Goal: Transaction & Acquisition: Purchase product/service

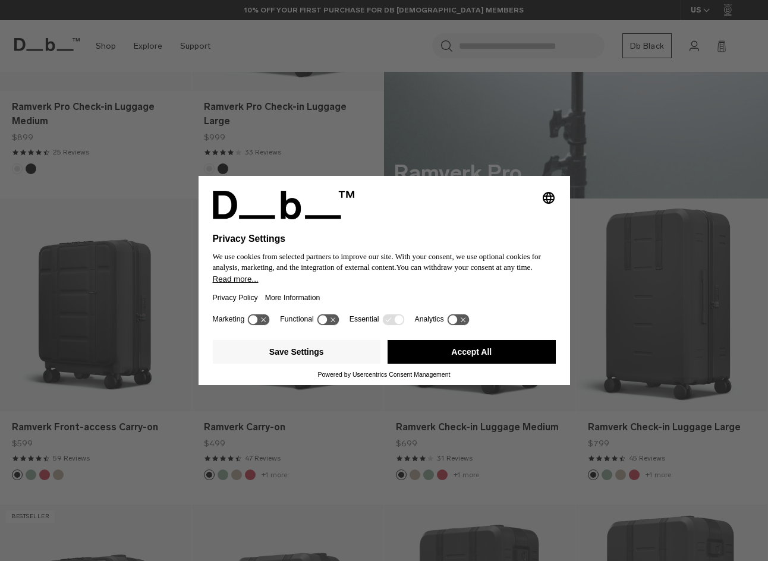
scroll to position [707, 0]
click at [449, 350] on button "Accept All" at bounding box center [472, 352] width 168 height 24
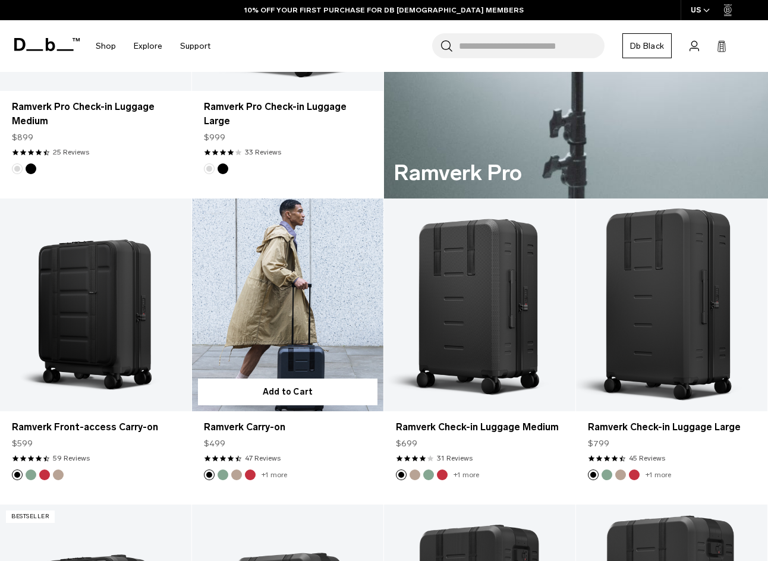
click at [294, 308] on link "Ramverk Carry-on" at bounding box center [287, 305] width 191 height 213
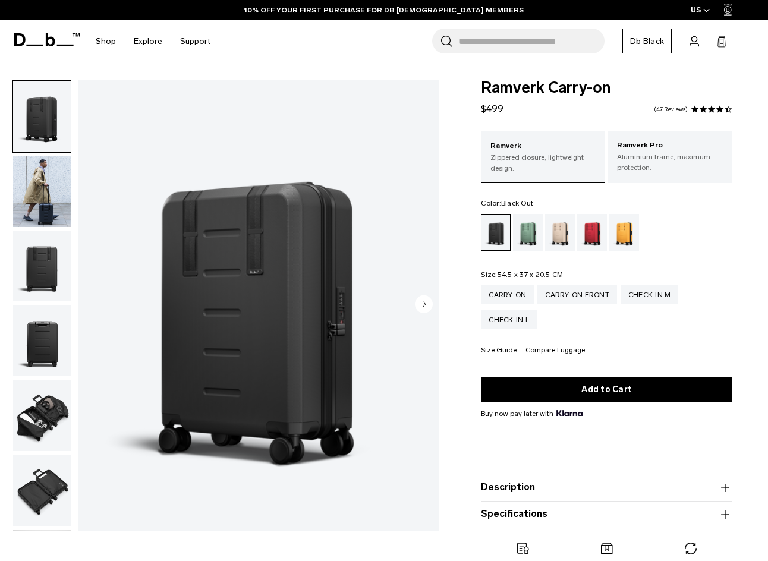
click at [34, 194] on img "button" at bounding box center [42, 191] width 58 height 71
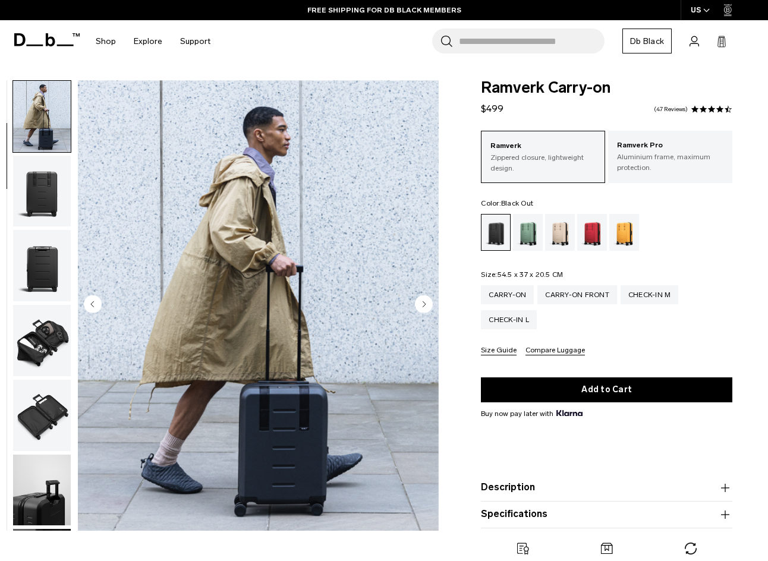
click at [34, 194] on img "button" at bounding box center [42, 191] width 58 height 71
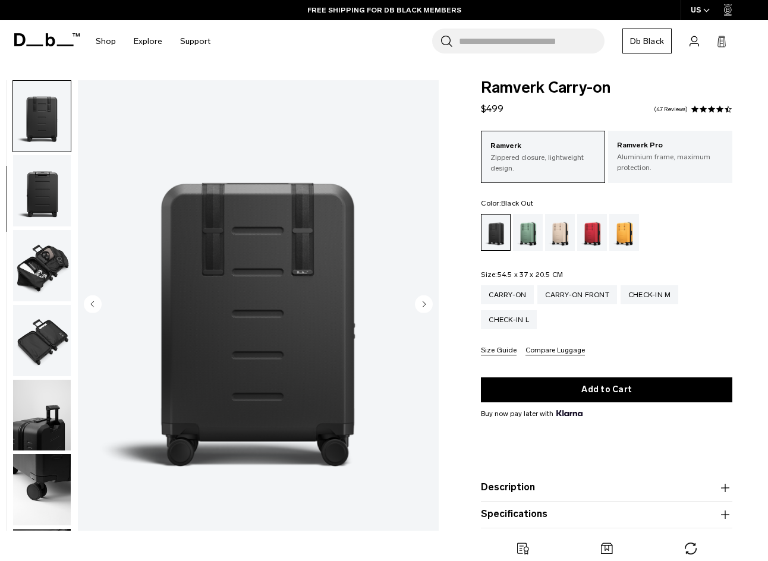
click at [34, 194] on img "button" at bounding box center [42, 190] width 58 height 71
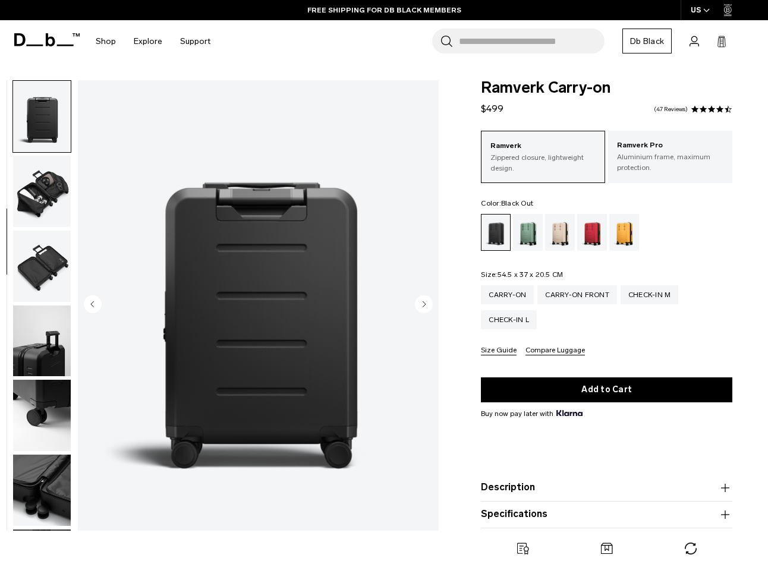
scroll to position [225, 0]
click at [34, 194] on img "button" at bounding box center [42, 190] width 58 height 71
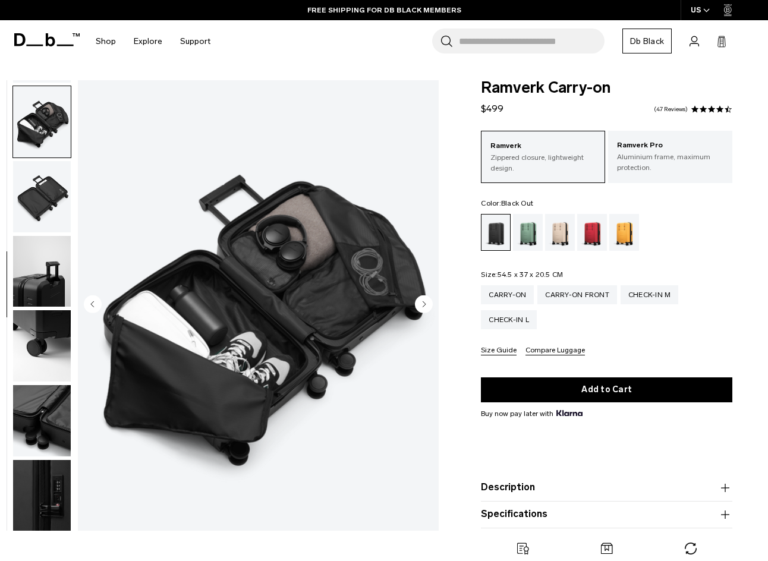
scroll to position [295, 0]
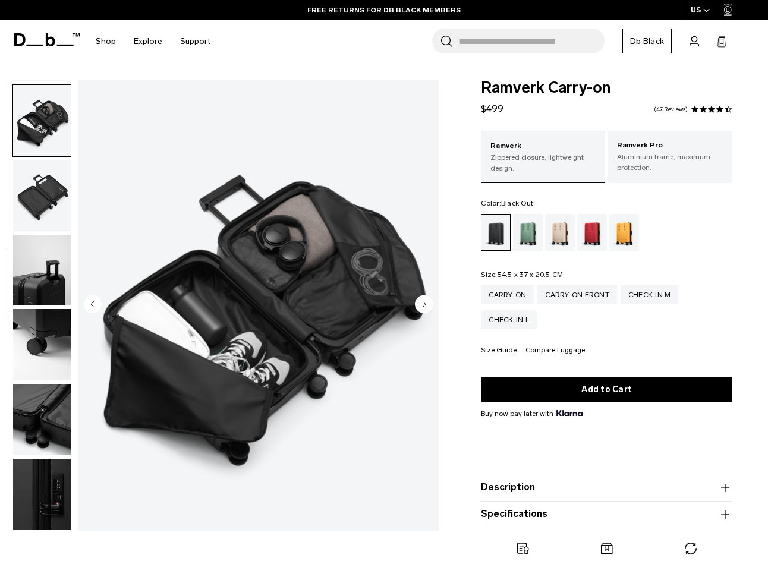
click at [34, 258] on img "button" at bounding box center [42, 270] width 58 height 71
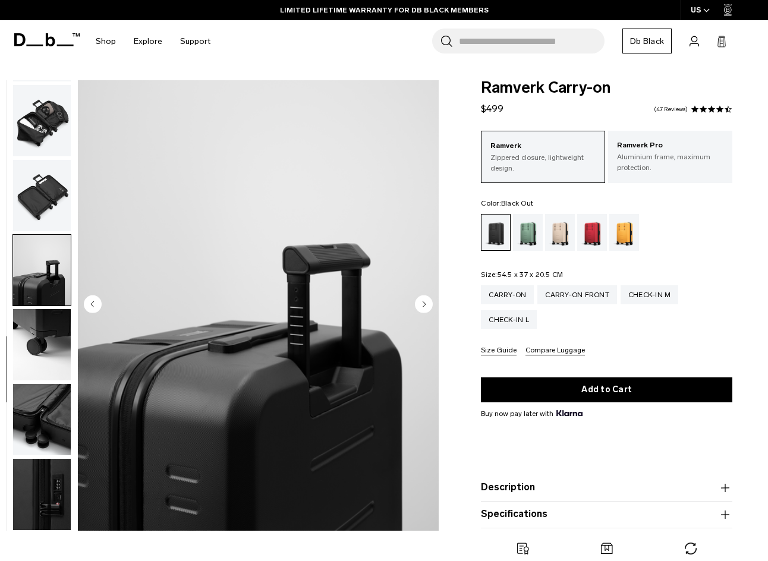
click at [34, 318] on img "button" at bounding box center [42, 344] width 58 height 71
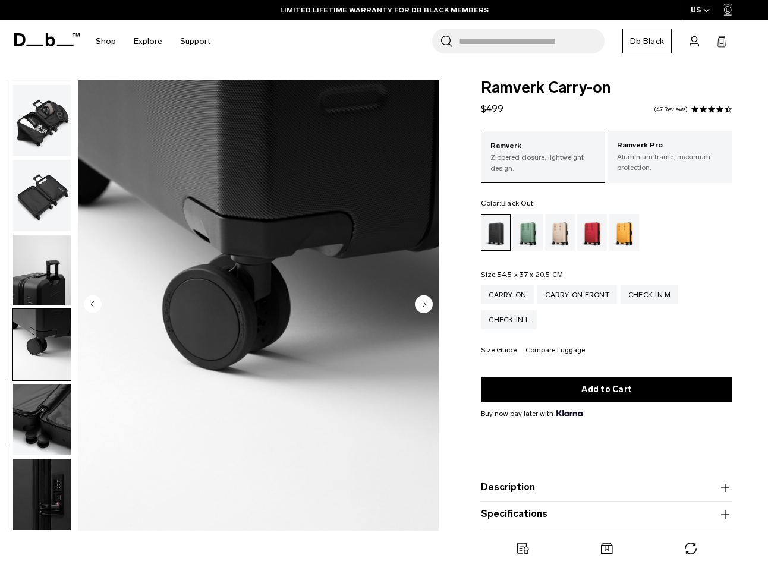
click at [45, 412] on img "button" at bounding box center [42, 419] width 58 height 71
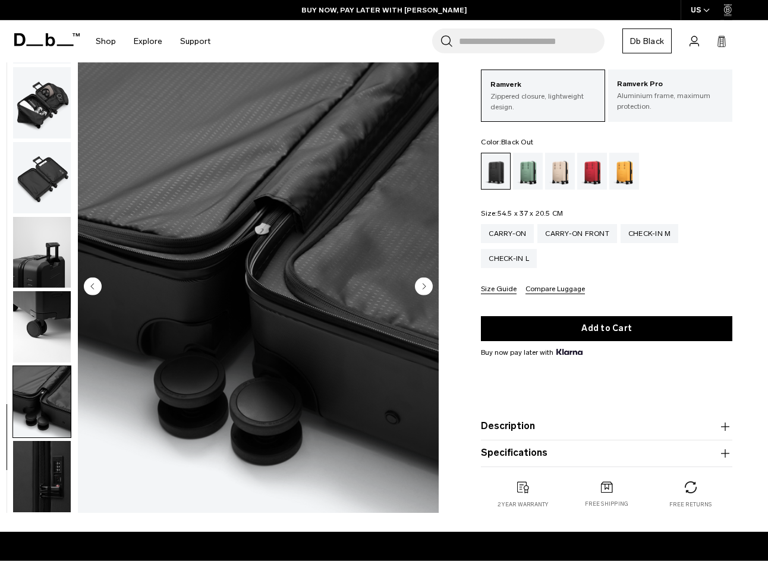
scroll to position [64, 0]
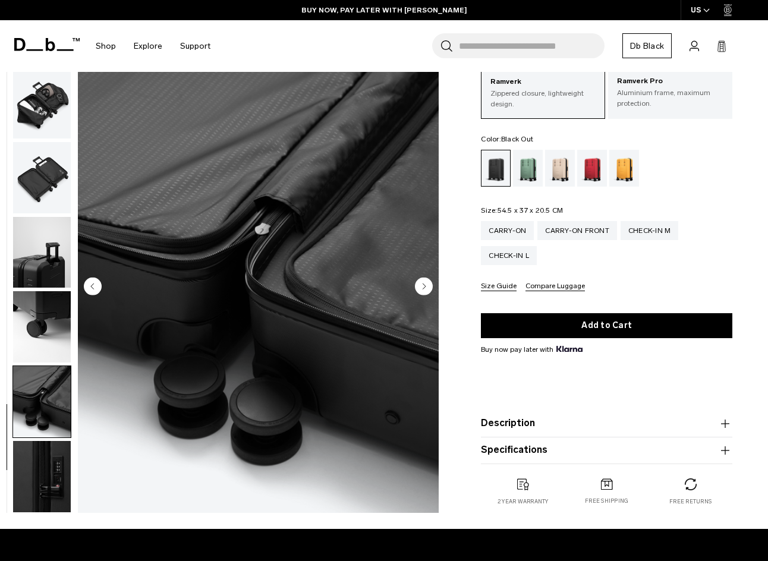
click at [45, 448] on img "button" at bounding box center [42, 476] width 58 height 71
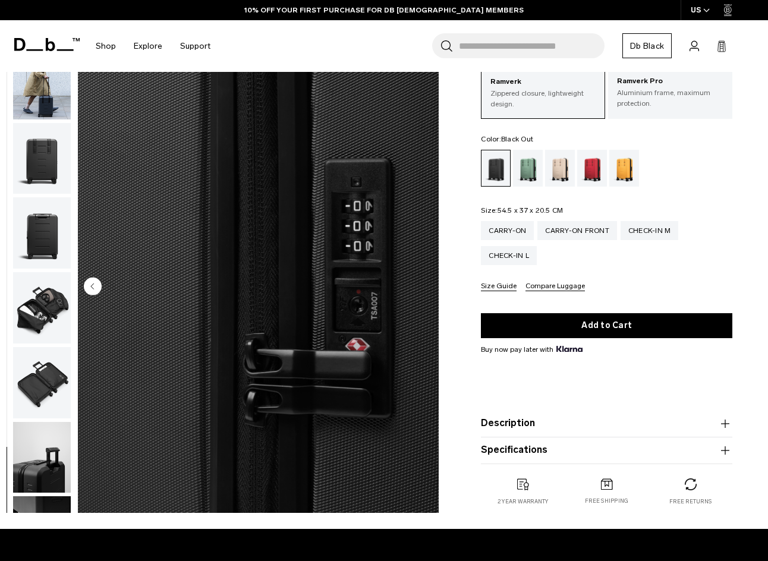
click at [49, 250] on img "button" at bounding box center [42, 232] width 58 height 71
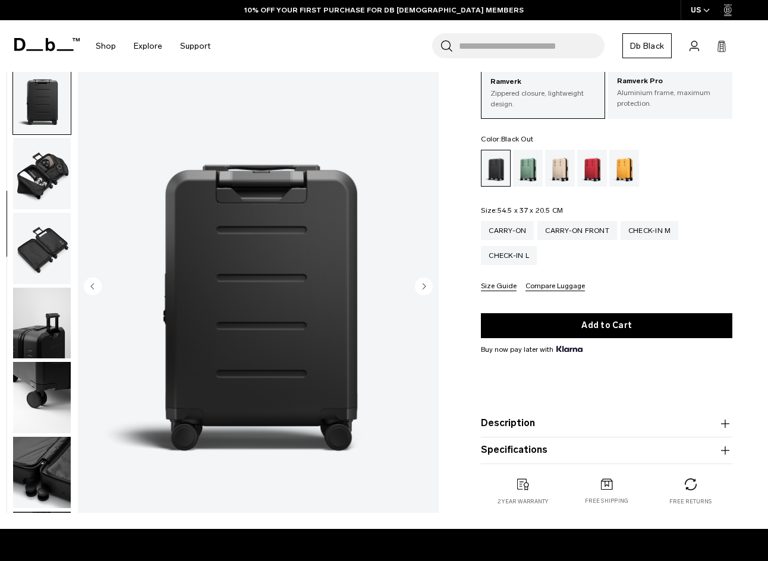
scroll to position [225, 0]
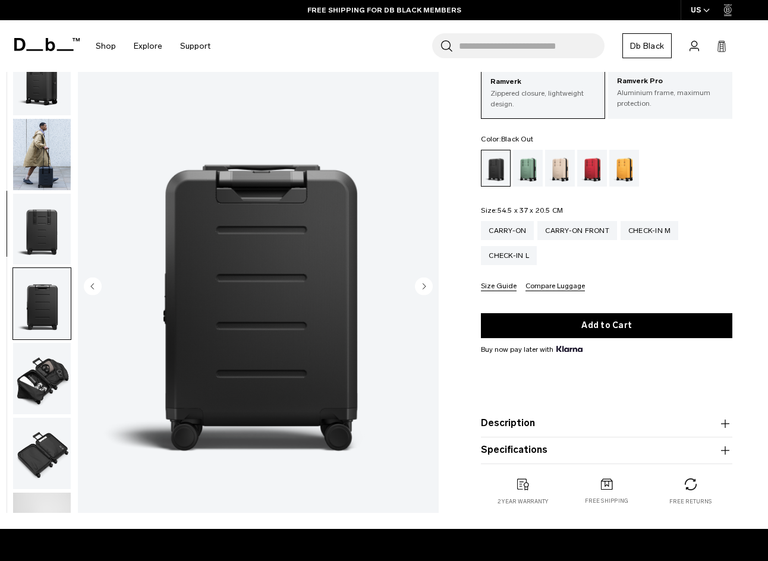
click at [48, 236] on img "button" at bounding box center [42, 229] width 58 height 71
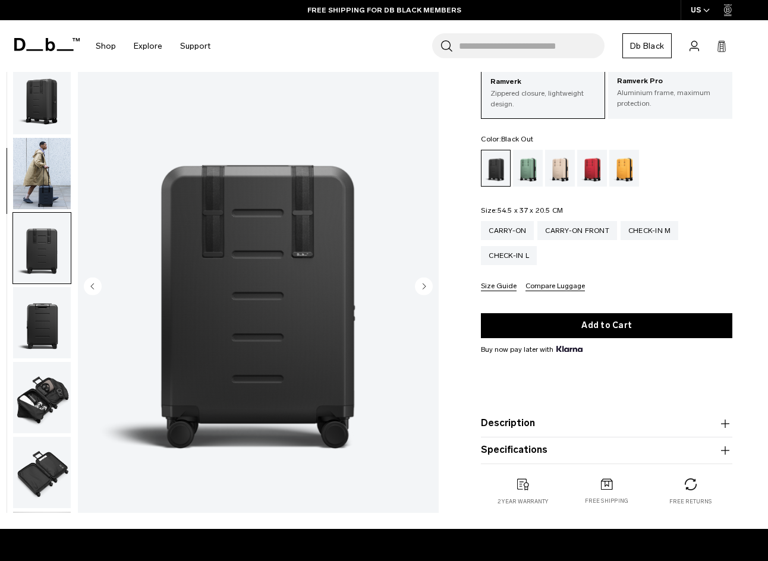
scroll to position [0, 0]
click at [42, 188] on img "button" at bounding box center [42, 173] width 58 height 71
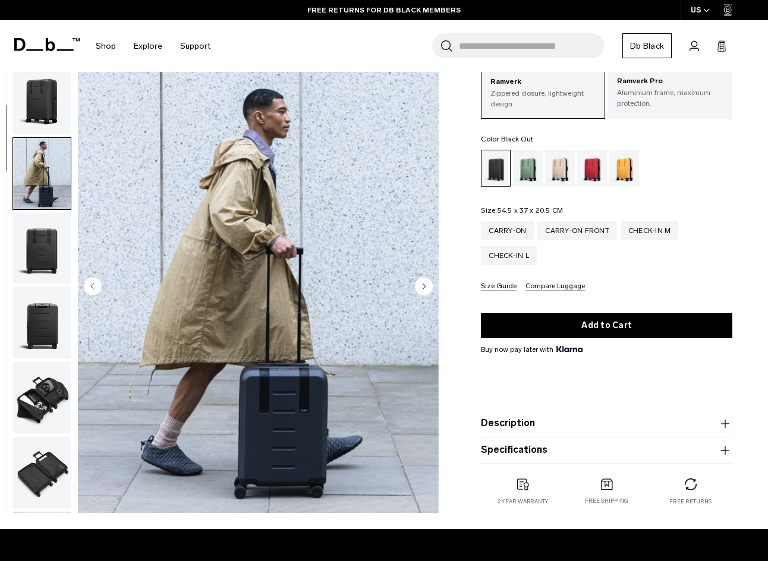
click at [41, 101] on img "button" at bounding box center [42, 98] width 58 height 71
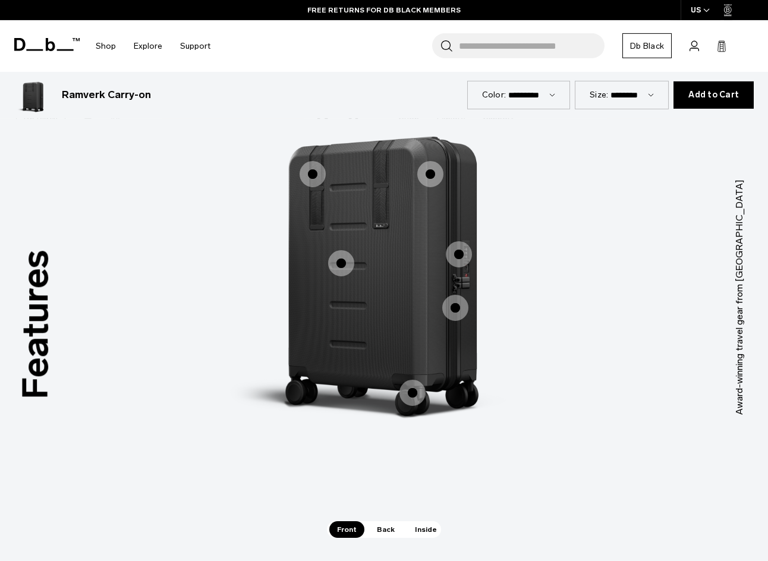
scroll to position [1028, 0]
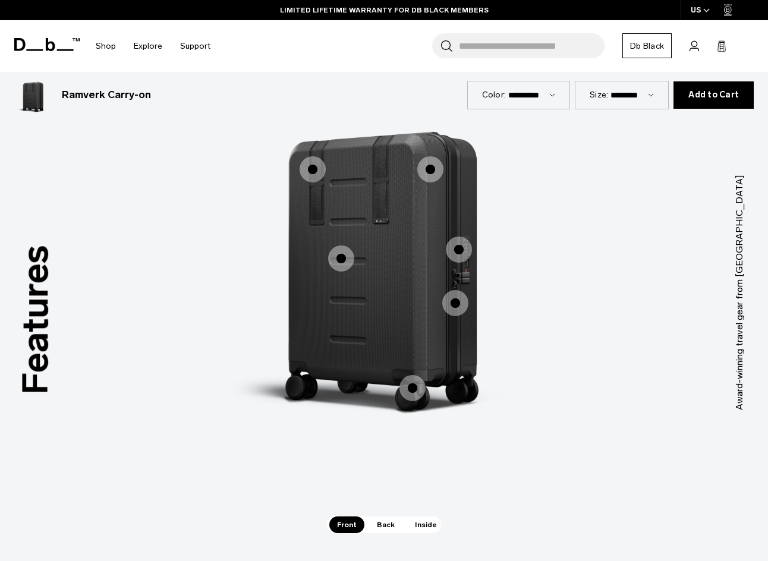
click at [346, 246] on span "1 / 3" at bounding box center [341, 259] width 26 height 26
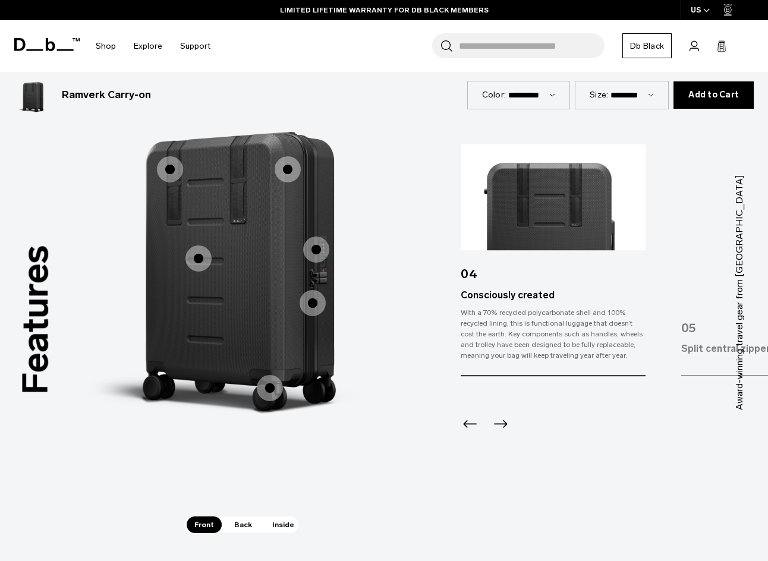
click at [172, 156] on span "1 / 3" at bounding box center [170, 169] width 26 height 26
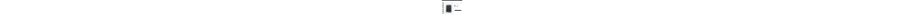
scroll to position [0, 0]
